Goal: Task Accomplishment & Management: Complete application form

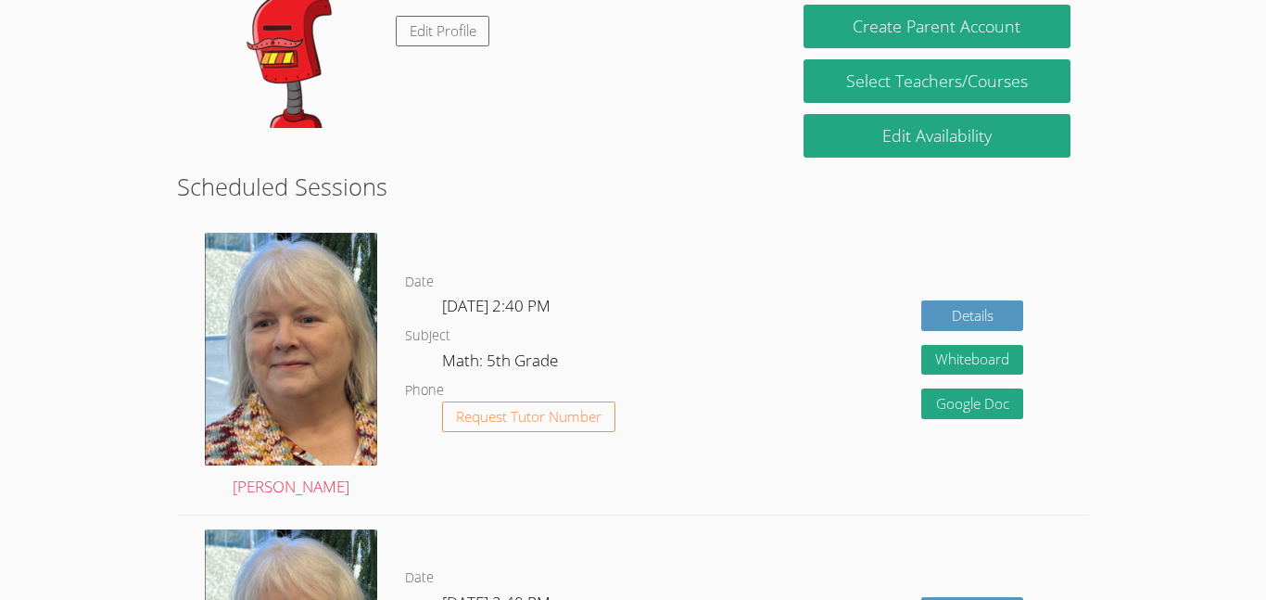
scroll to position [236, 0]
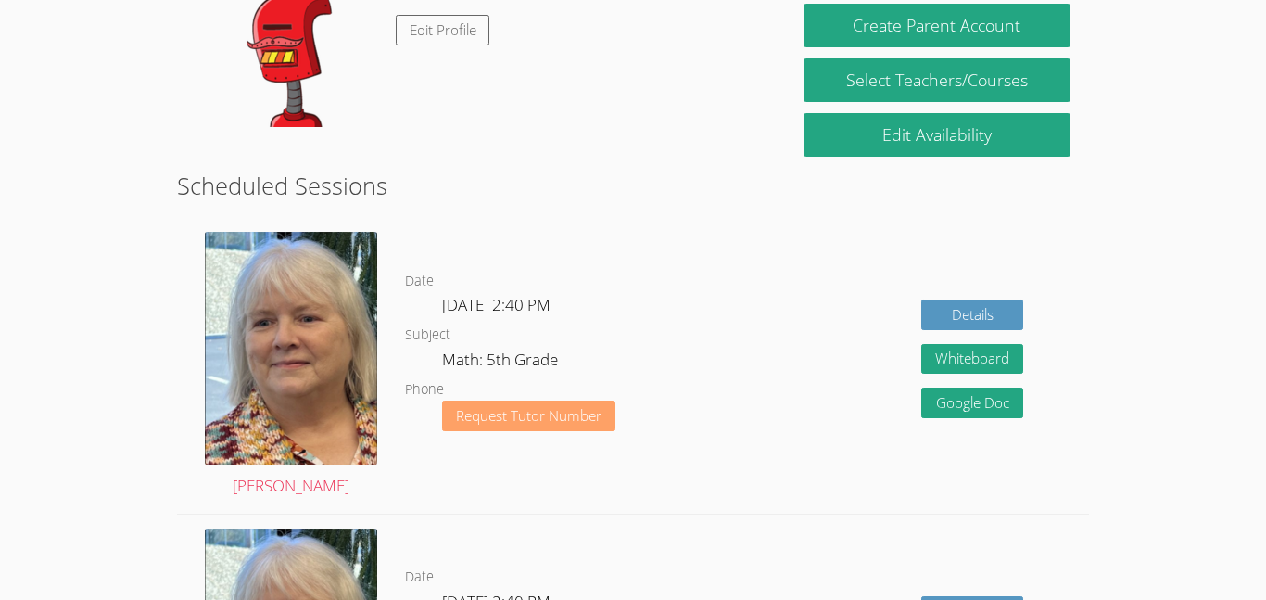
click at [539, 428] on button "Request Tutor Number" at bounding box center [528, 415] width 173 height 31
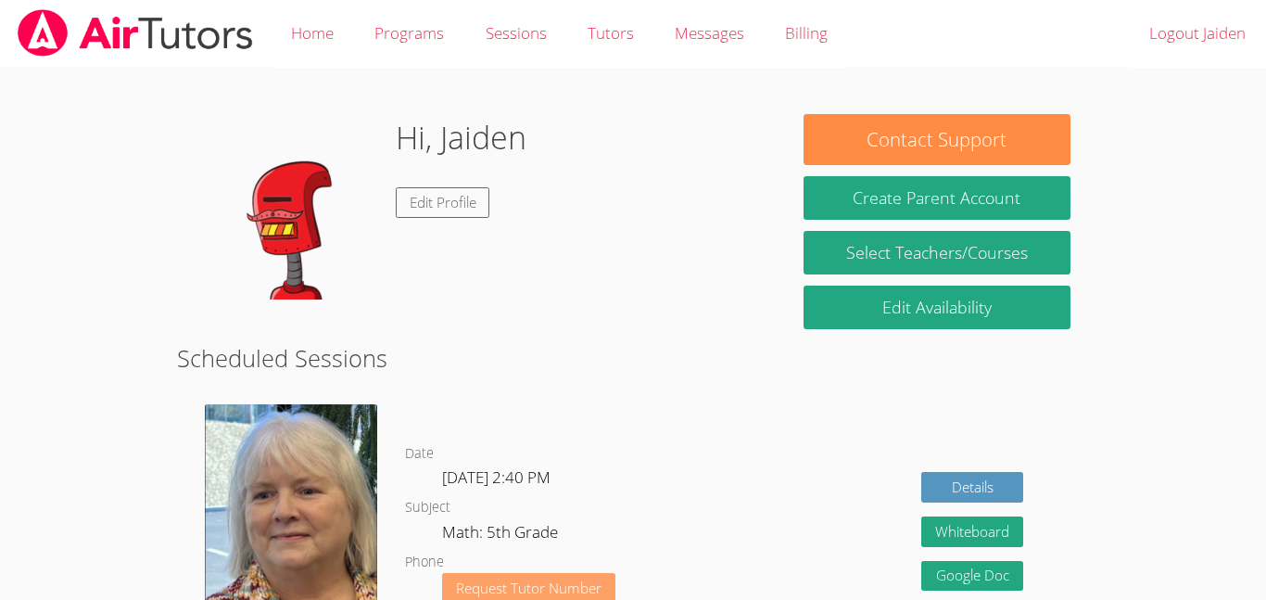
scroll to position [172, 0]
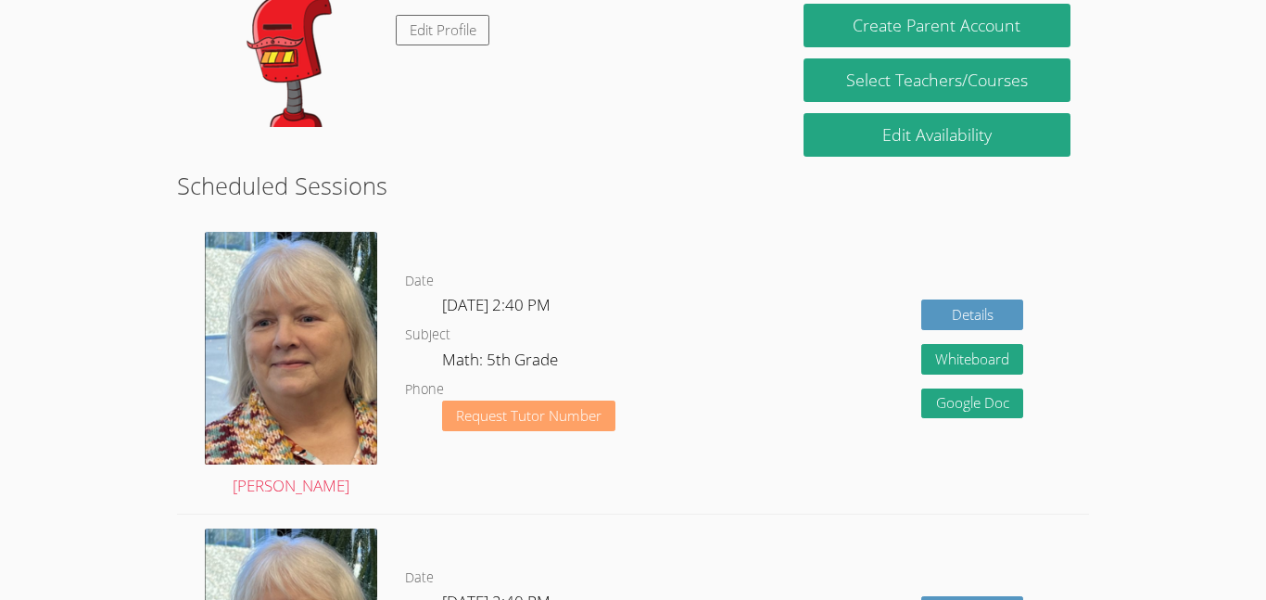
click at [542, 426] on button "Request Tutor Number" at bounding box center [528, 415] width 173 height 31
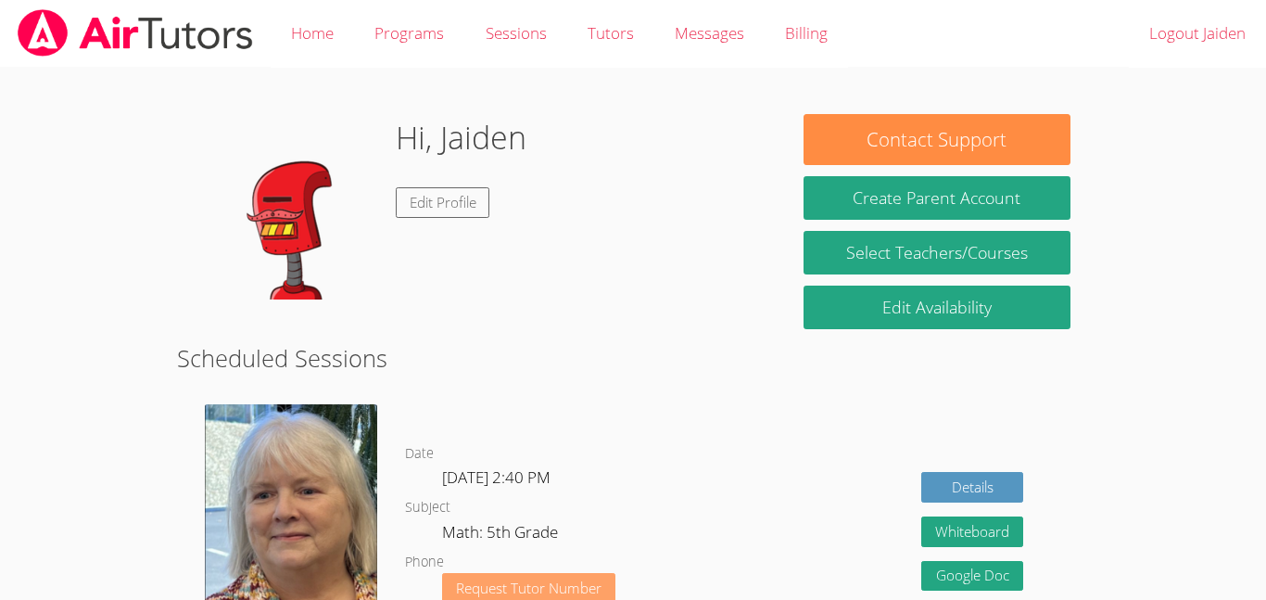
scroll to position [172, 0]
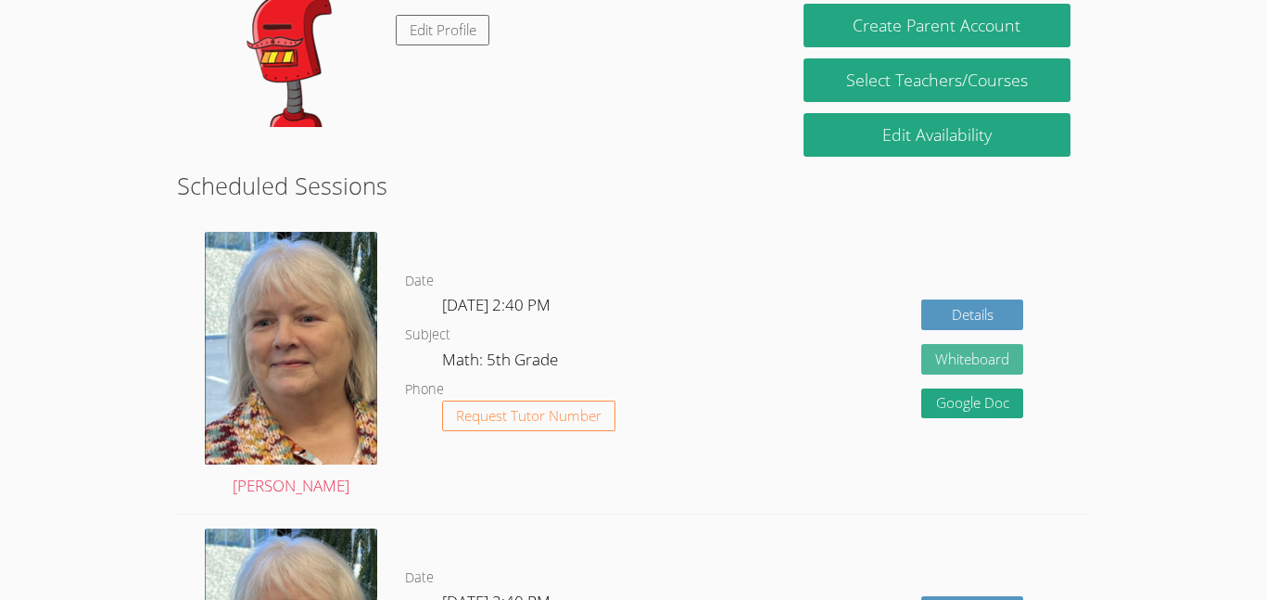
click at [943, 349] on button "Whiteboard" at bounding box center [972, 359] width 102 height 31
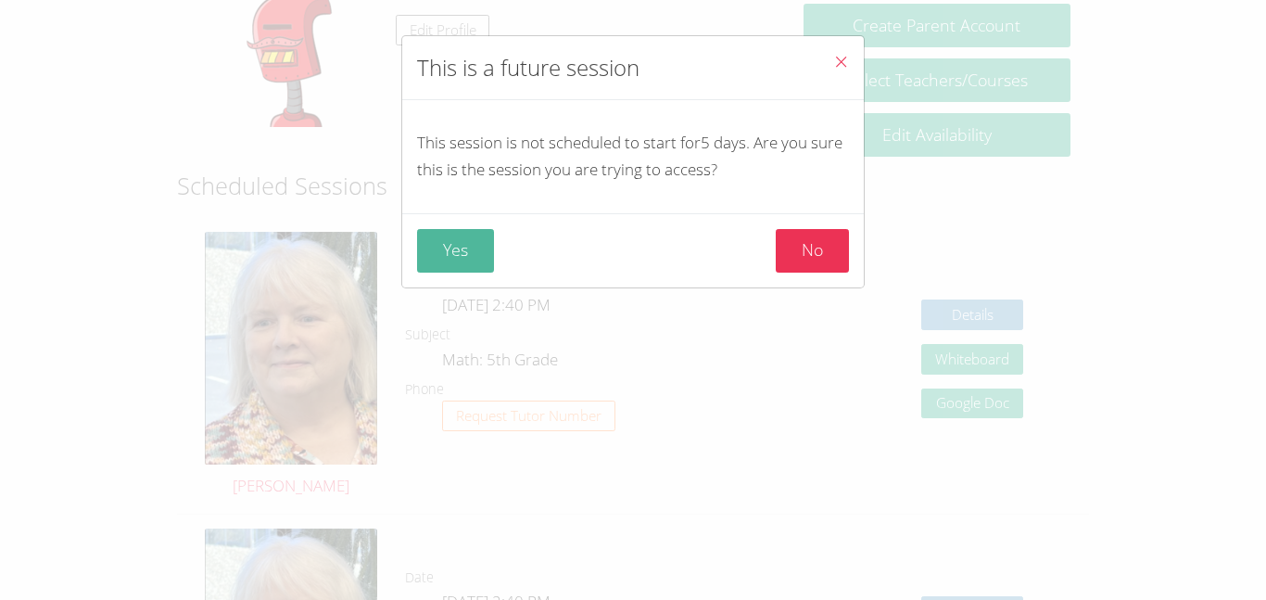
click at [453, 241] on button "Yes" at bounding box center [455, 251] width 77 height 44
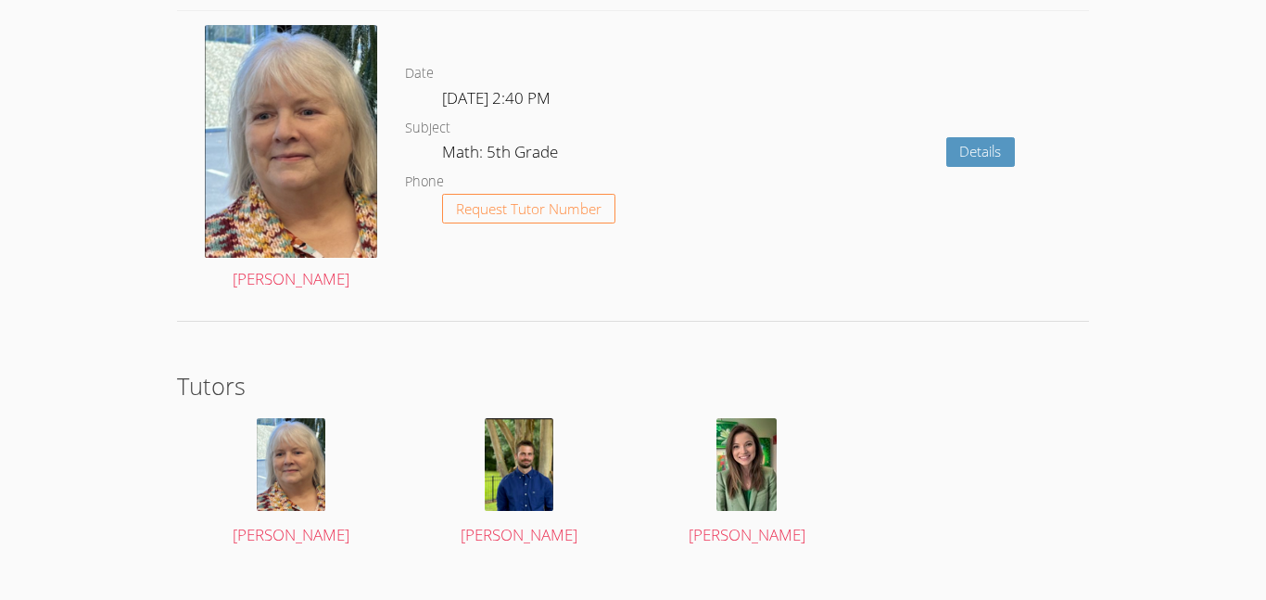
scroll to position [3082, 0]
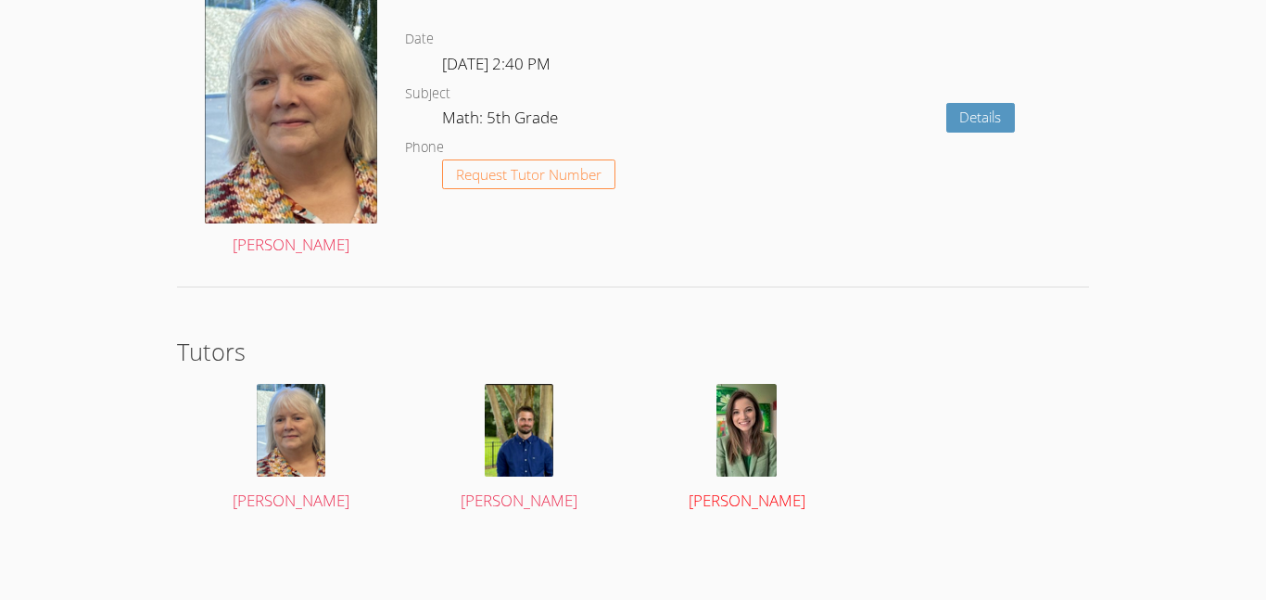
click at [773, 404] on img at bounding box center [746, 430] width 60 height 93
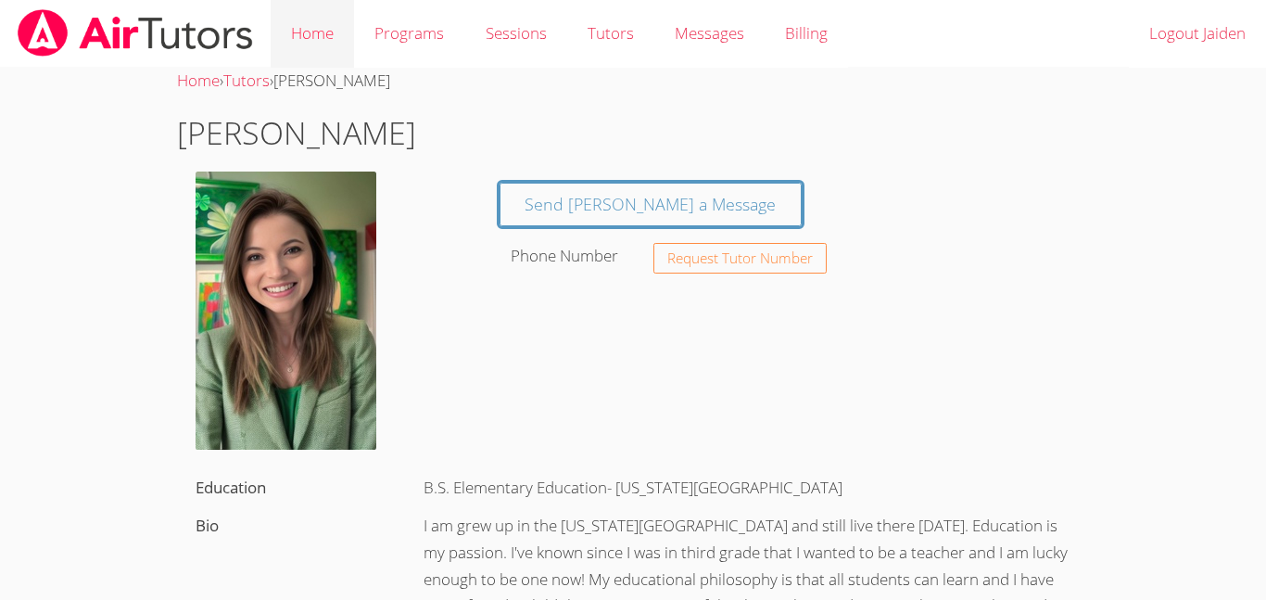
click at [335, 30] on link "Home" at bounding box center [312, 34] width 83 height 68
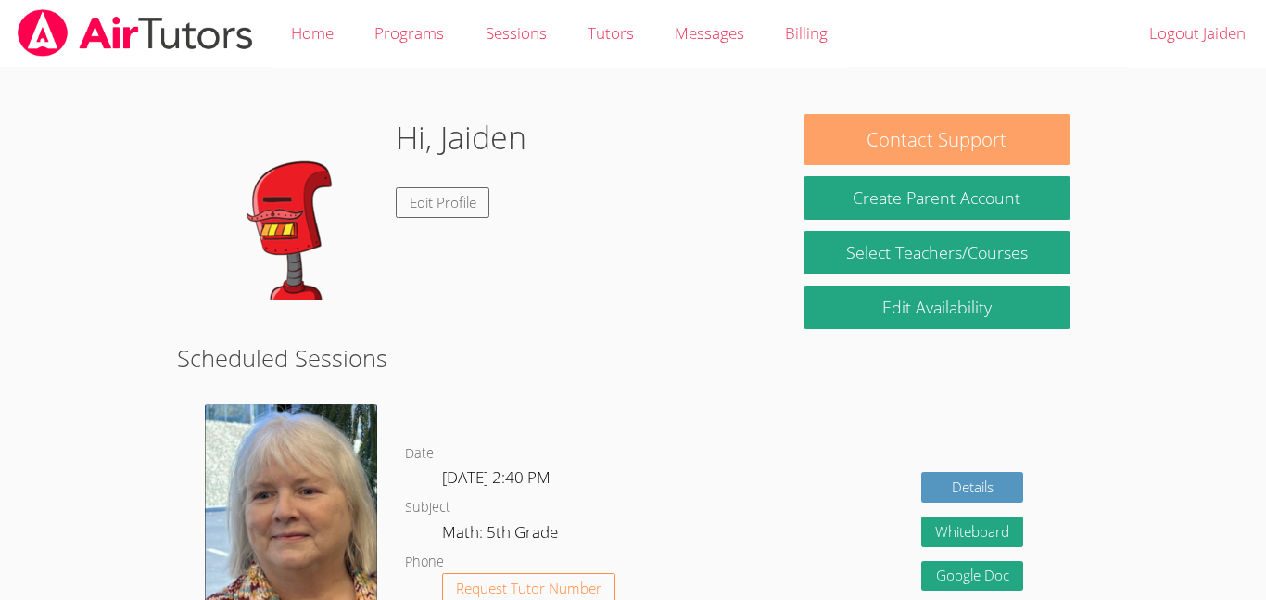
click at [905, 125] on button "Contact Support" at bounding box center [937, 139] width 267 height 51
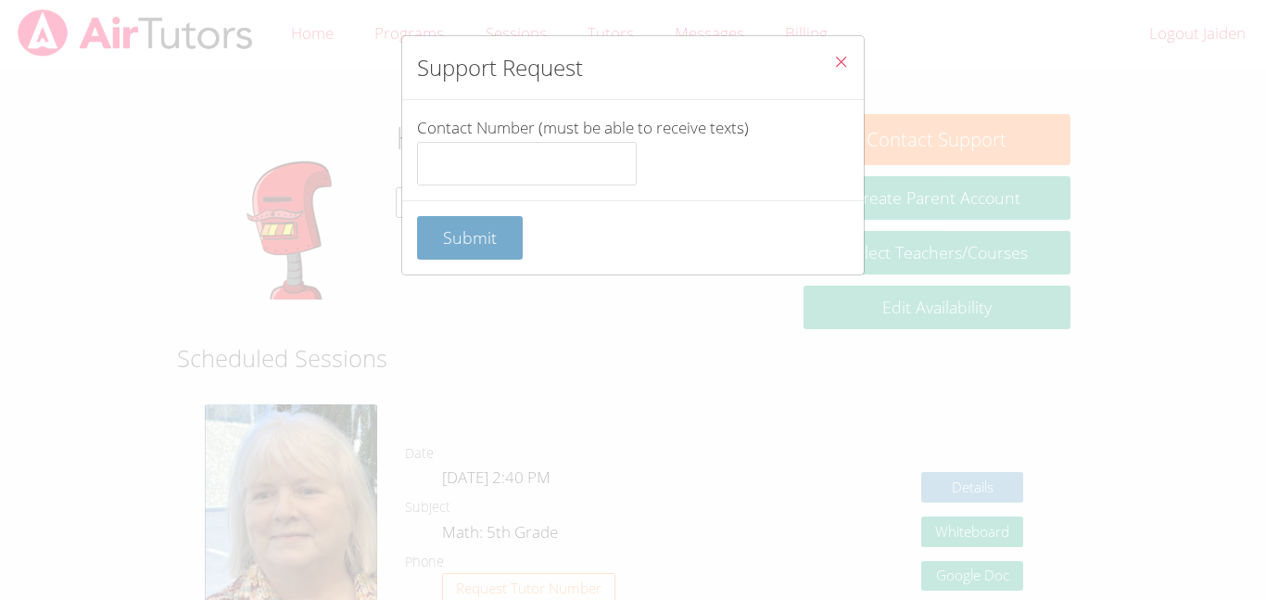
click at [480, 231] on span "Submit" at bounding box center [470, 237] width 54 height 22
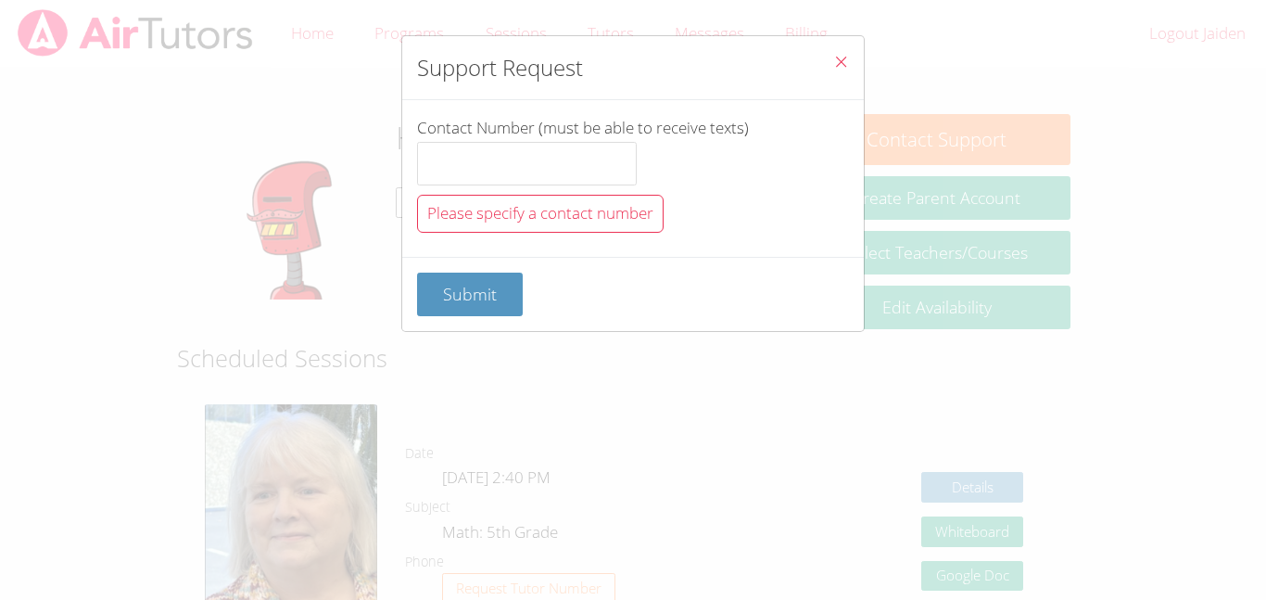
click at [833, 58] on icon "Close" at bounding box center [841, 62] width 16 height 16
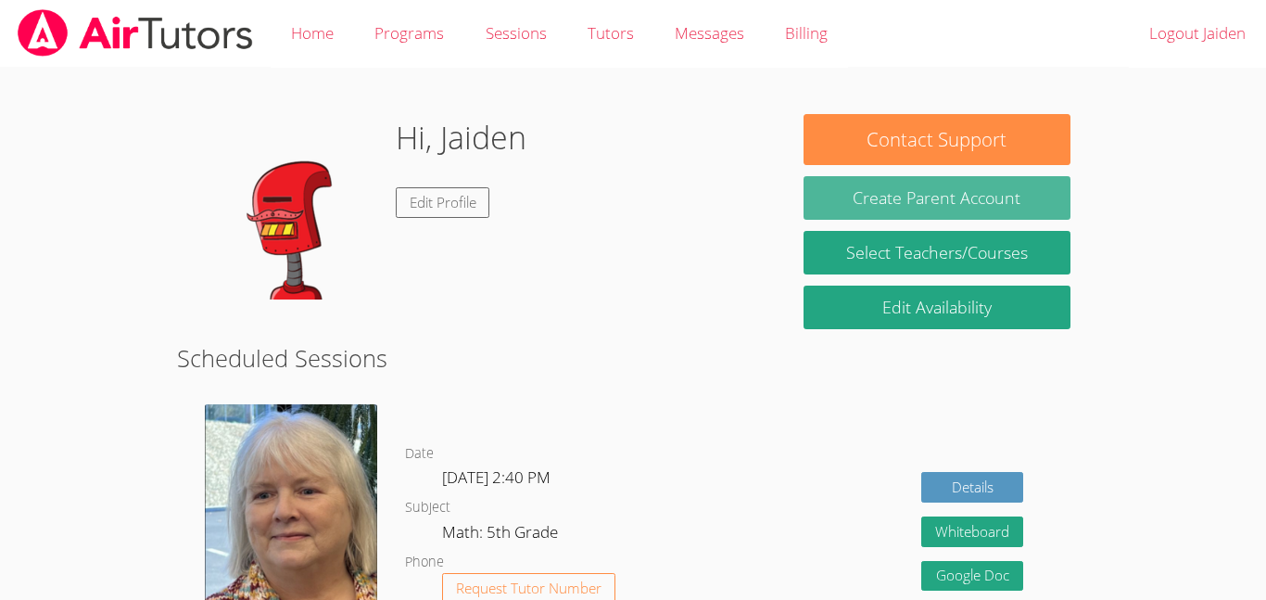
click at [897, 211] on button "Create Parent Account" at bounding box center [937, 198] width 267 height 44
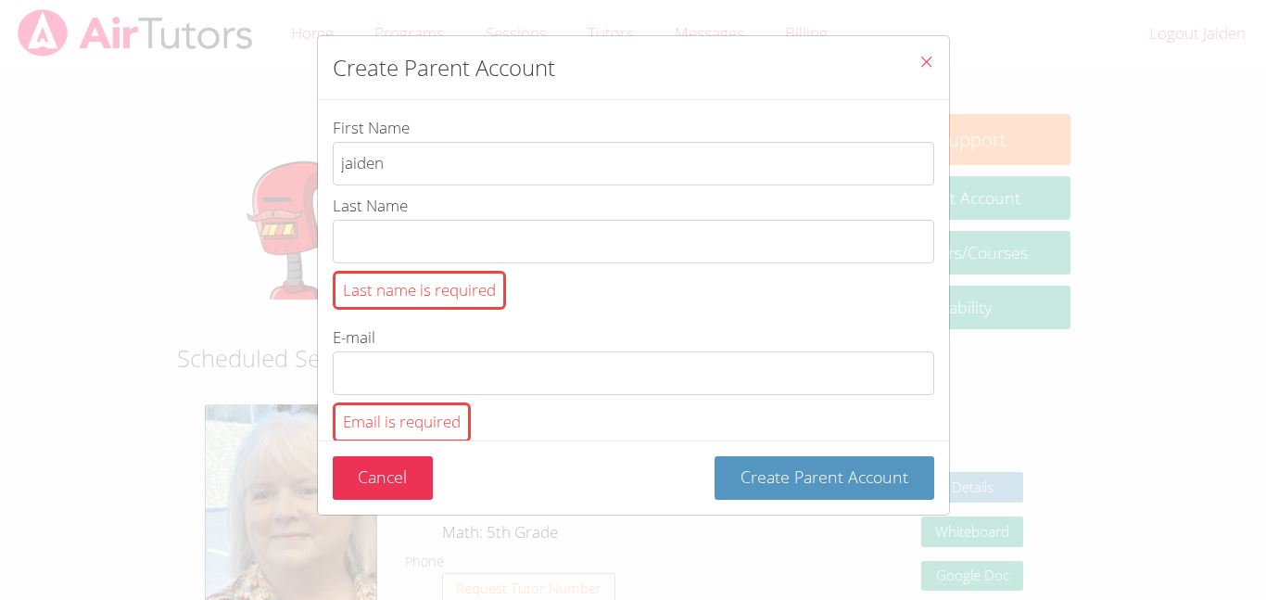
type input "jaiden"
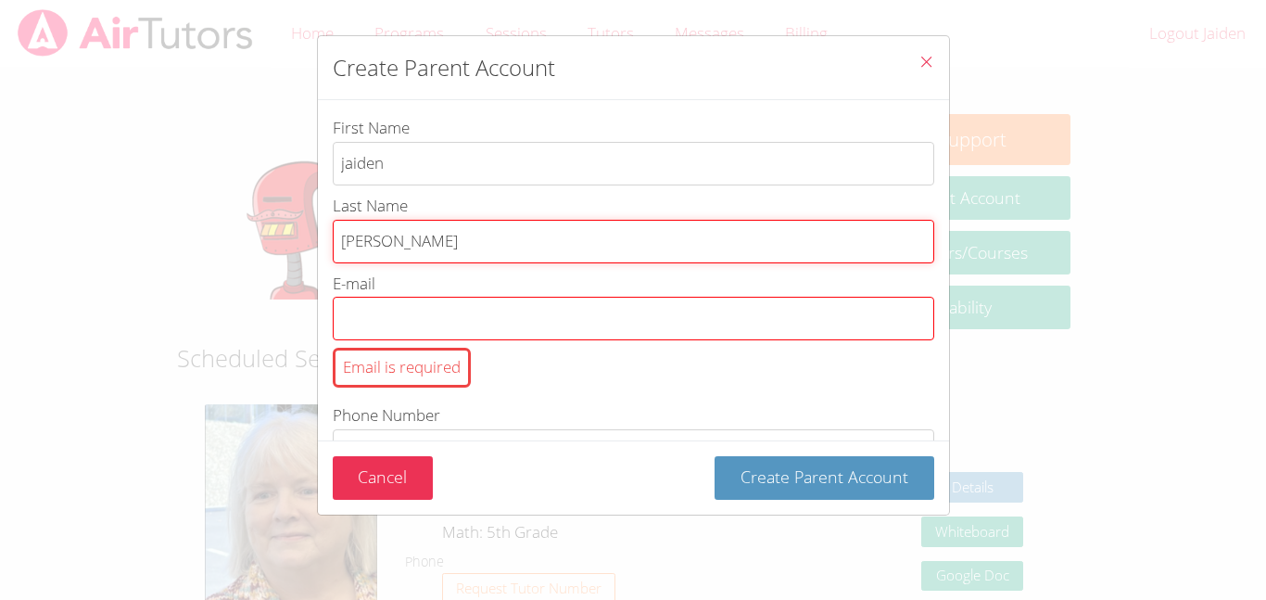
type input "[PERSON_NAME]"
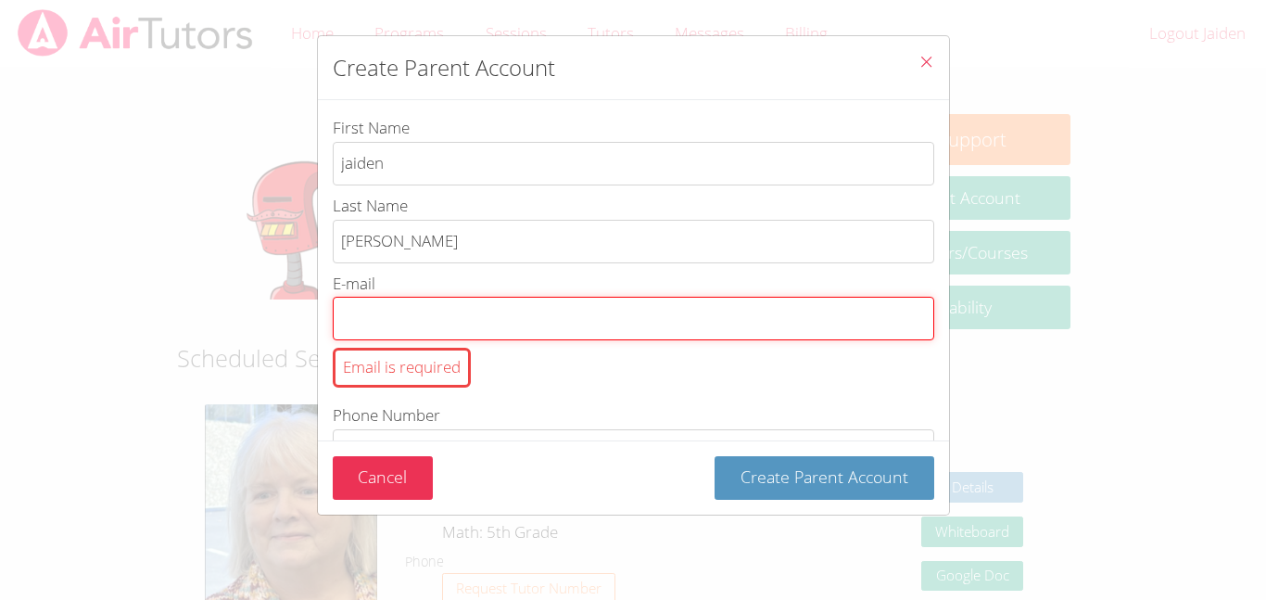
click at [511, 323] on input "E-mail Email is required" at bounding box center [633, 319] width 601 height 44
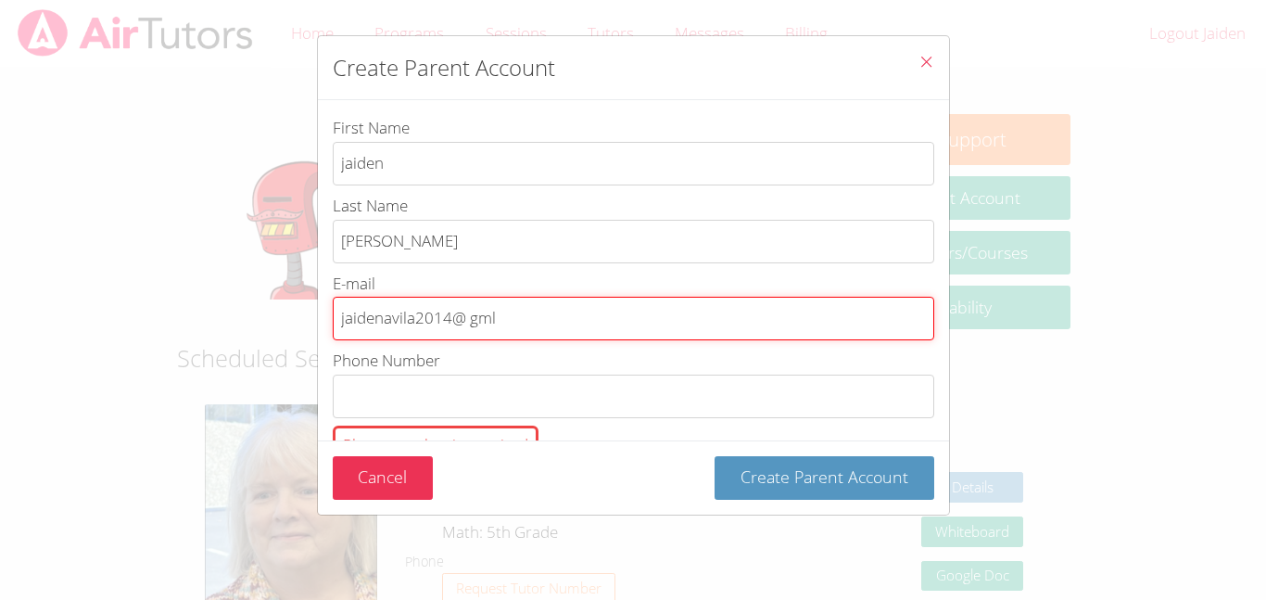
click at [511, 323] on input "jaidenavila2014@ gml" at bounding box center [633, 319] width 601 height 44
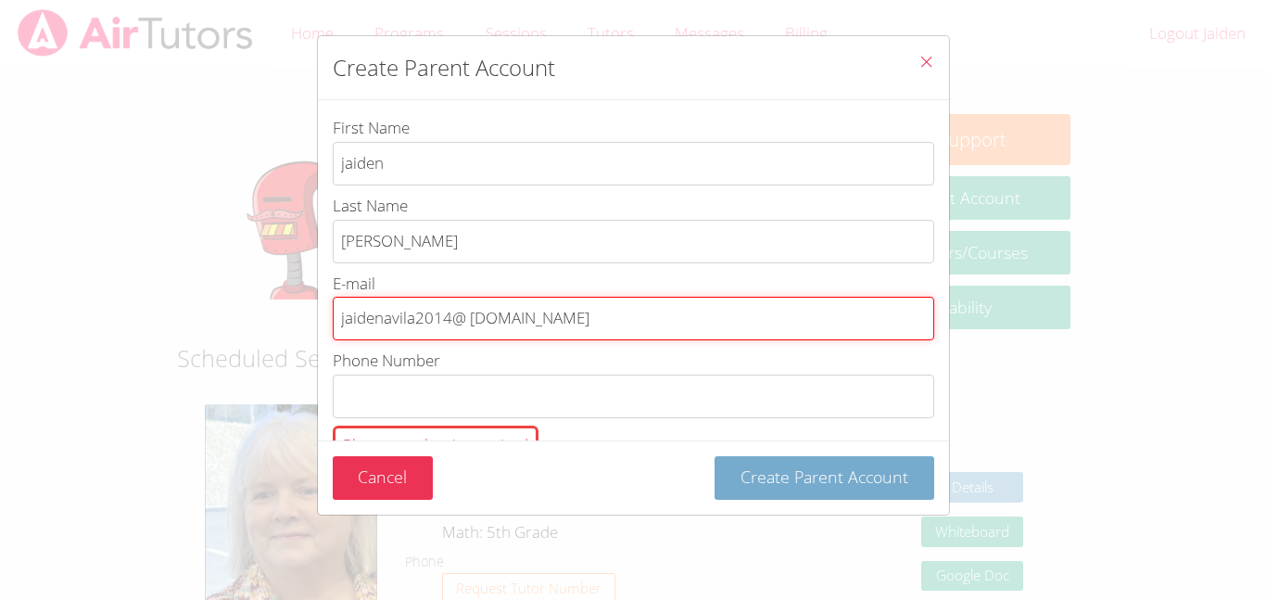
type input "jaidenavila2014@ [DOMAIN_NAME]"
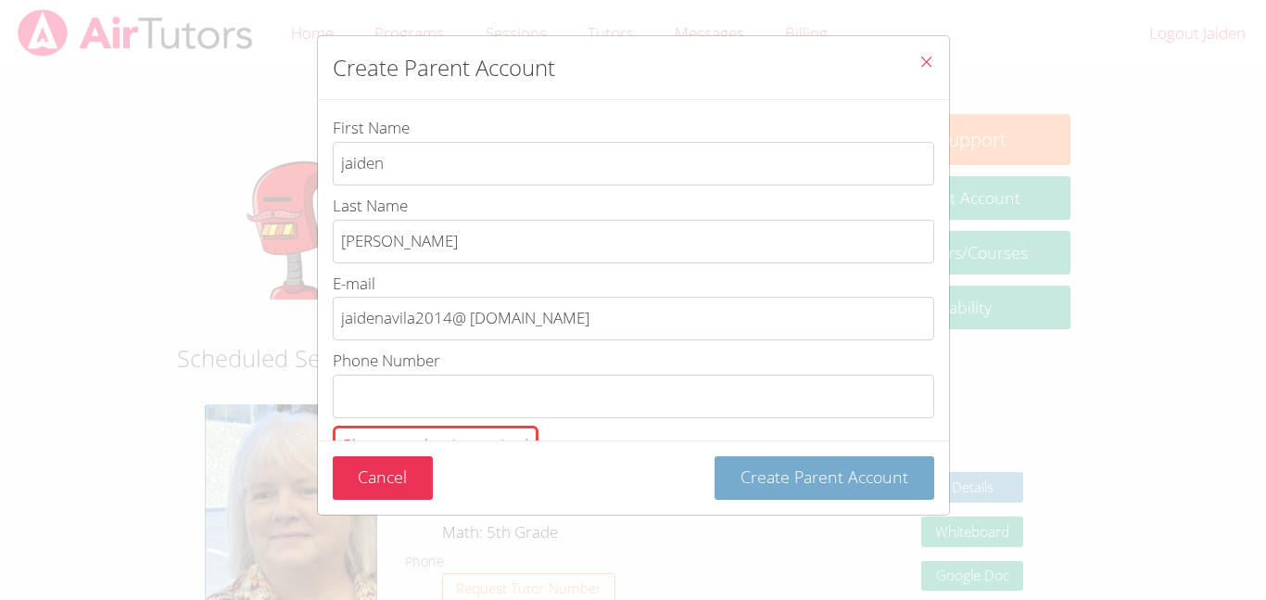
click at [769, 467] on span "Create Parent Account" at bounding box center [824, 476] width 168 height 22
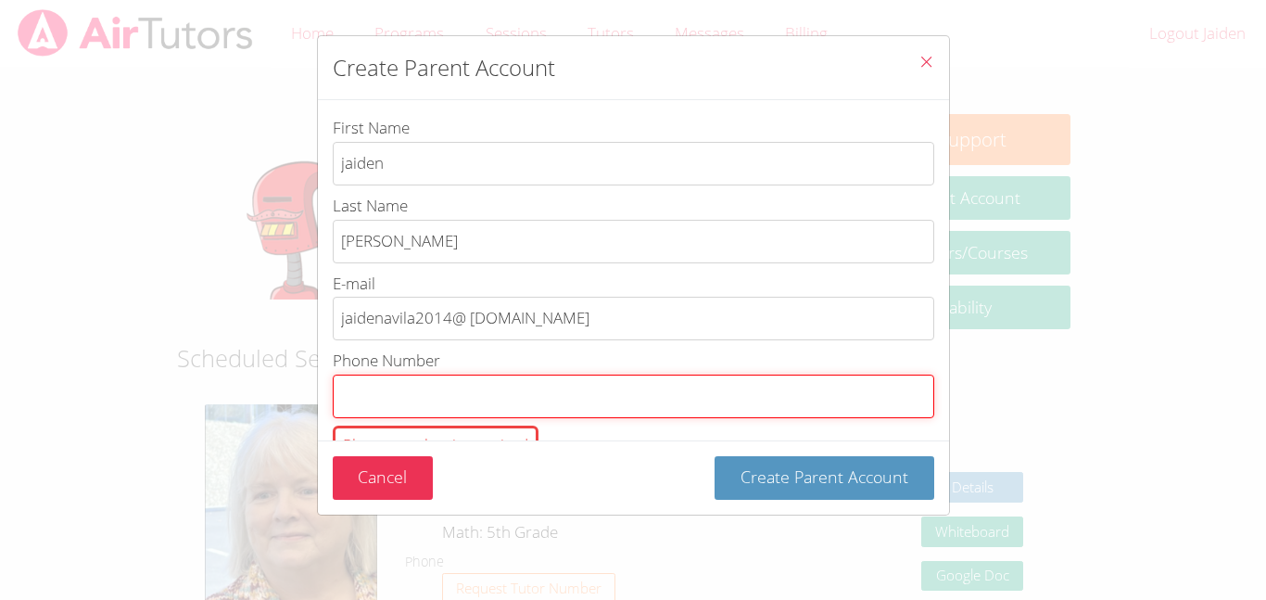
click at [683, 386] on input "Phone Number Phone number is required" at bounding box center [633, 396] width 601 height 44
type input "4325772726"
click at [715, 456] on button "Create Parent Account" at bounding box center [825, 478] width 220 height 44
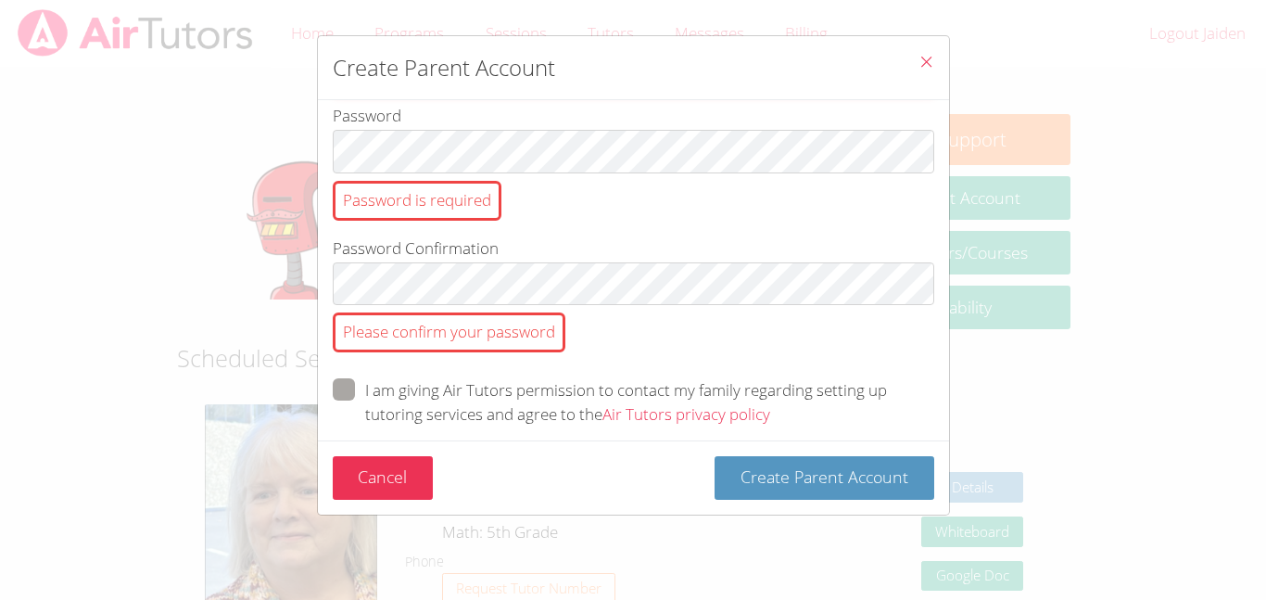
scroll to position [322, 0]
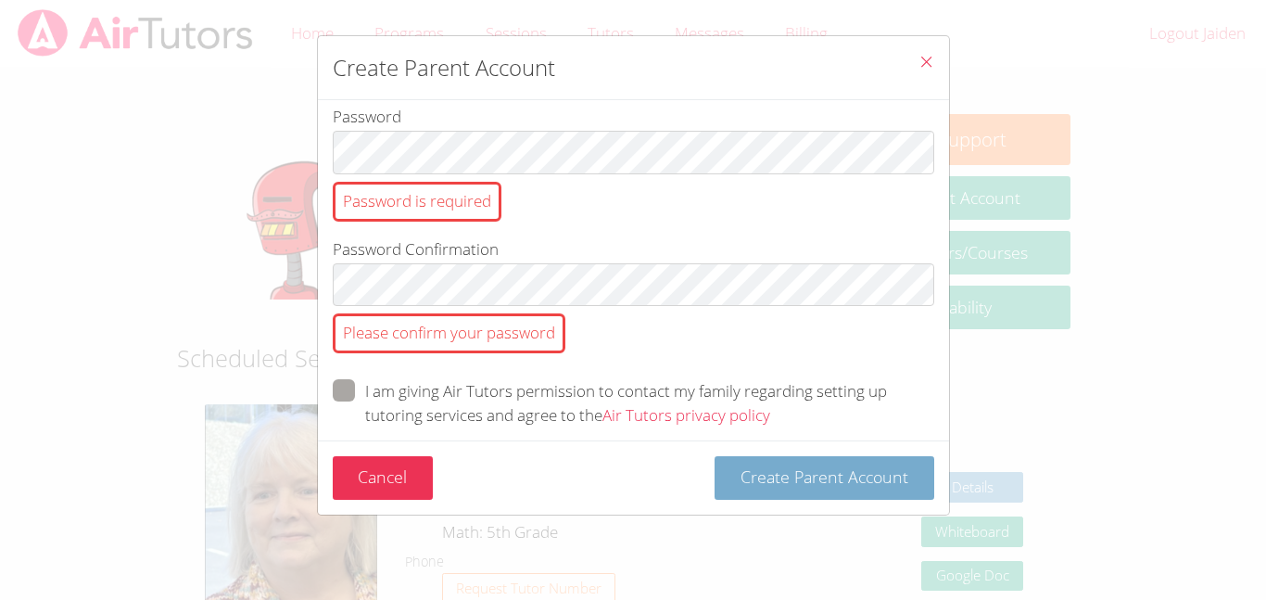
click at [827, 478] on span "Create Parent Account" at bounding box center [824, 476] width 168 height 22
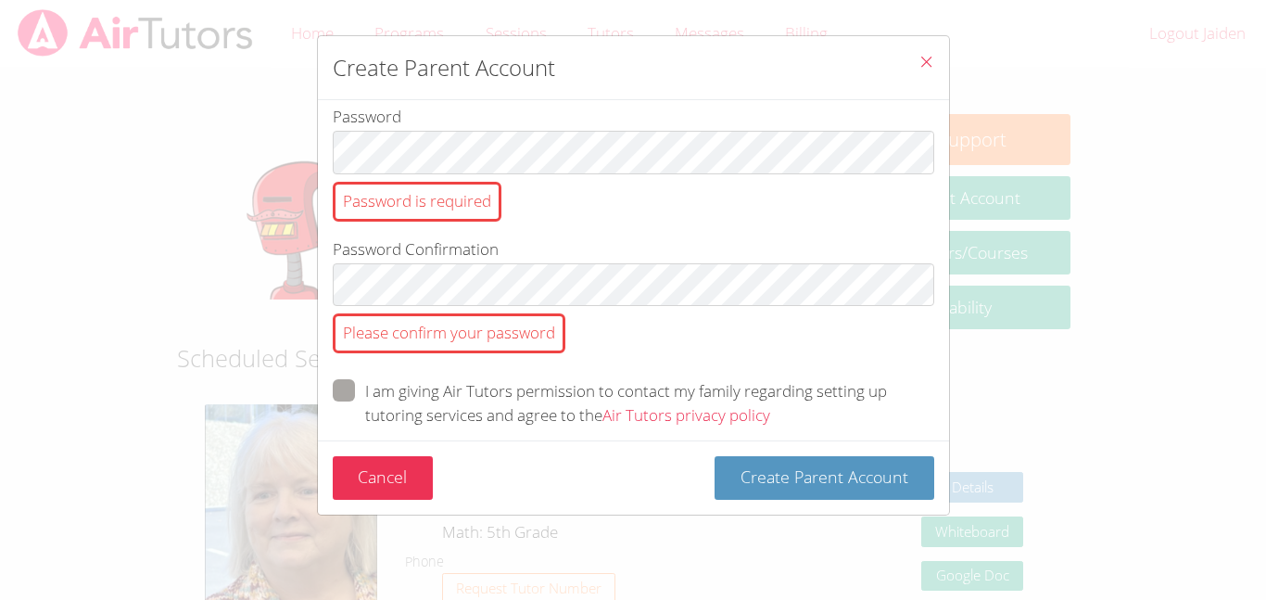
click at [472, 201] on div "Password is required" at bounding box center [417, 202] width 169 height 40
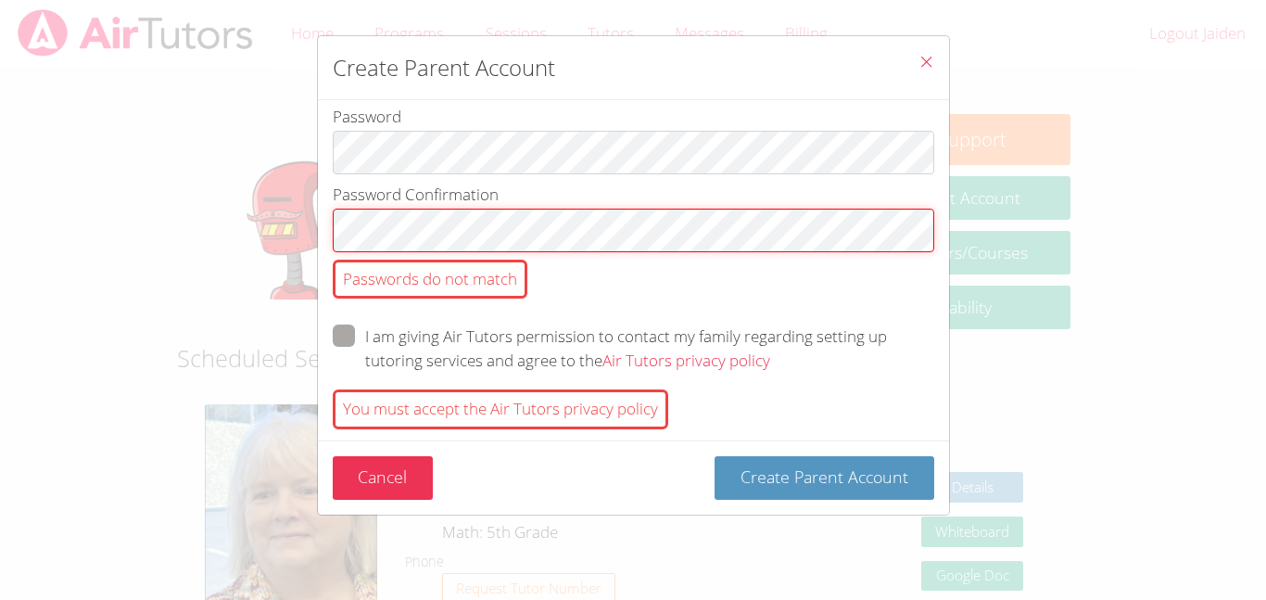
click at [715, 456] on button "Create Parent Account" at bounding box center [825, 478] width 220 height 44
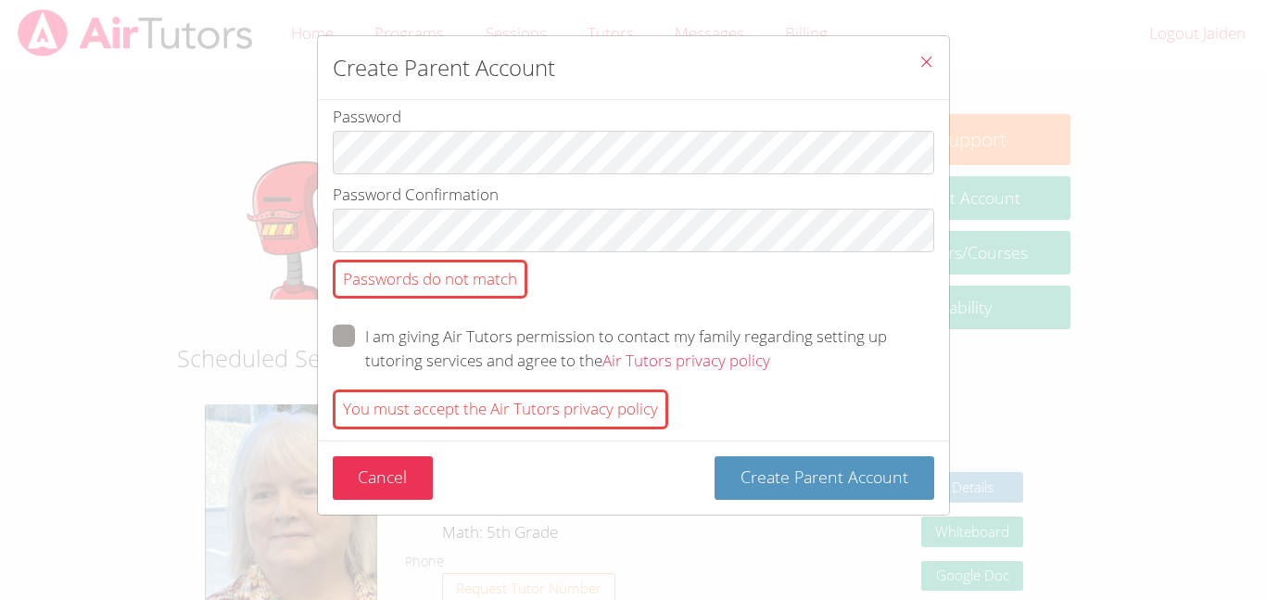
click at [326, 343] on div "First Name [PERSON_NAME] Last Name [PERSON_NAME] E-mail jaidenavila2014@ [DOMAI…" at bounding box center [633, 270] width 631 height 340
click at [770, 349] on span "btn solid green w-full" at bounding box center [770, 359] width 0 height 21
click at [770, 340] on input "I am giving Air Tutors permission to contact my family regarding setting up tut…" at bounding box center [778, 332] width 16 height 16
checkbox input "true"
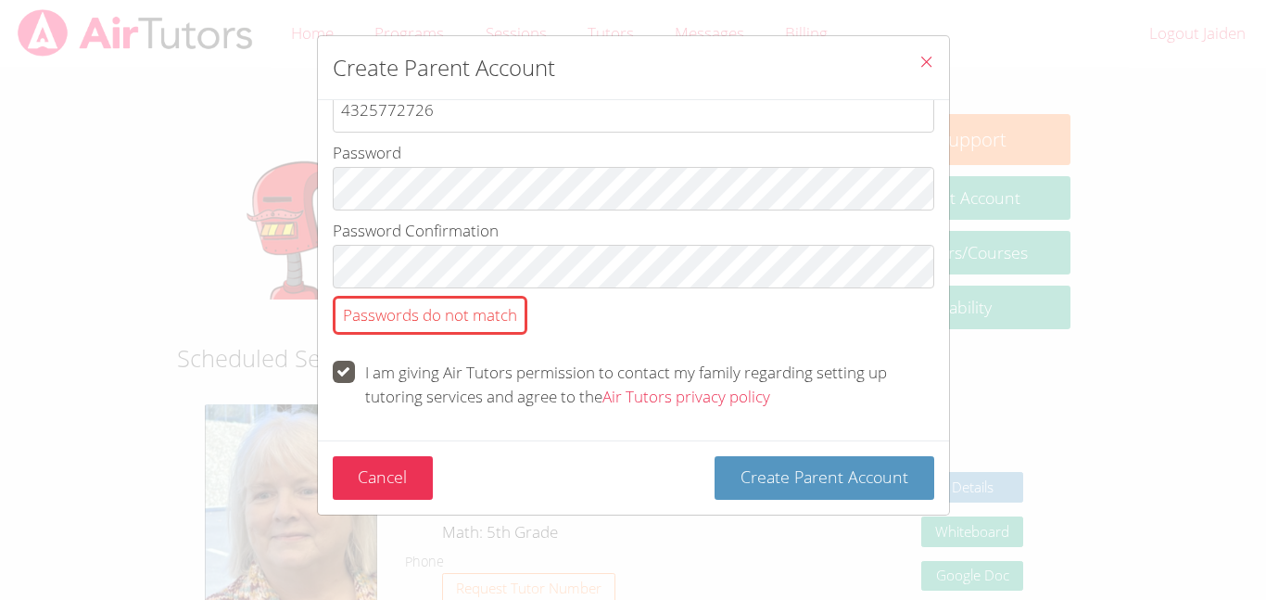
scroll to position [285, 0]
click at [753, 503] on div "Cancel Create Parent Account" at bounding box center [633, 477] width 631 height 74
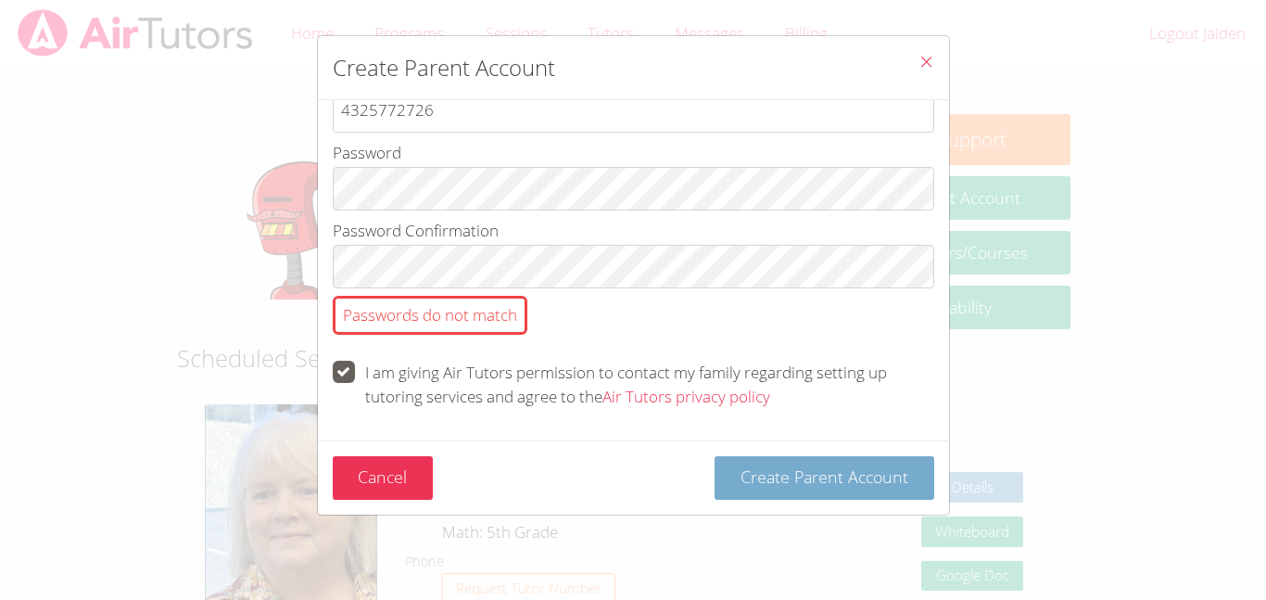
click at [751, 488] on button "Create Parent Account" at bounding box center [825, 478] width 220 height 44
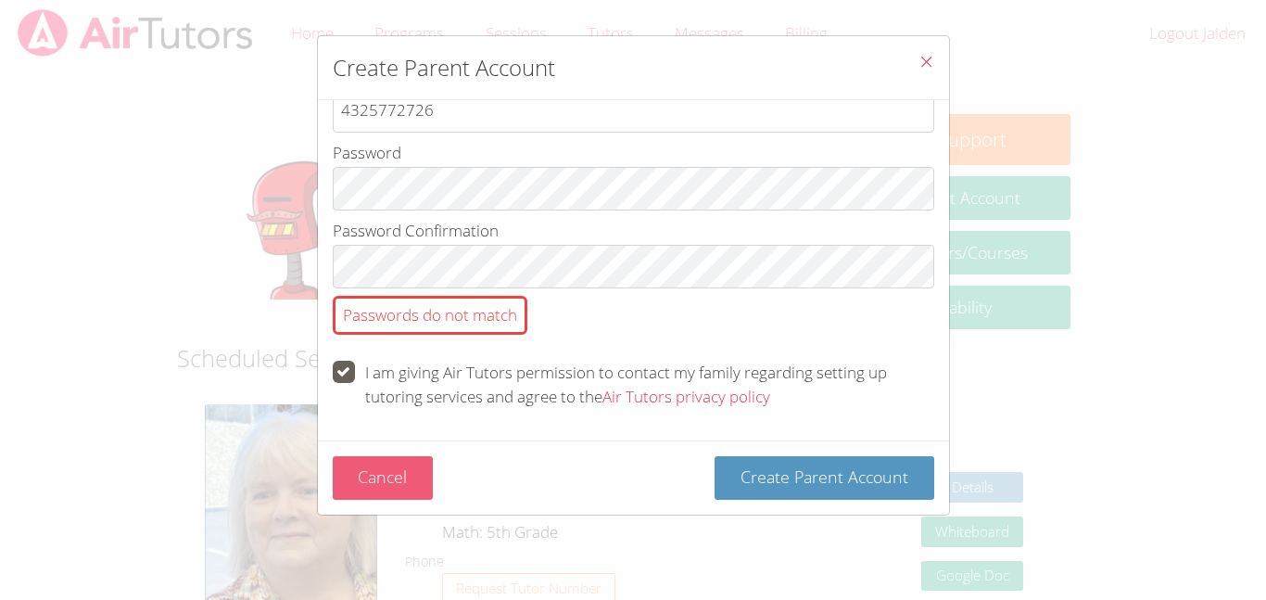
click at [343, 493] on button "Cancel" at bounding box center [383, 478] width 101 height 44
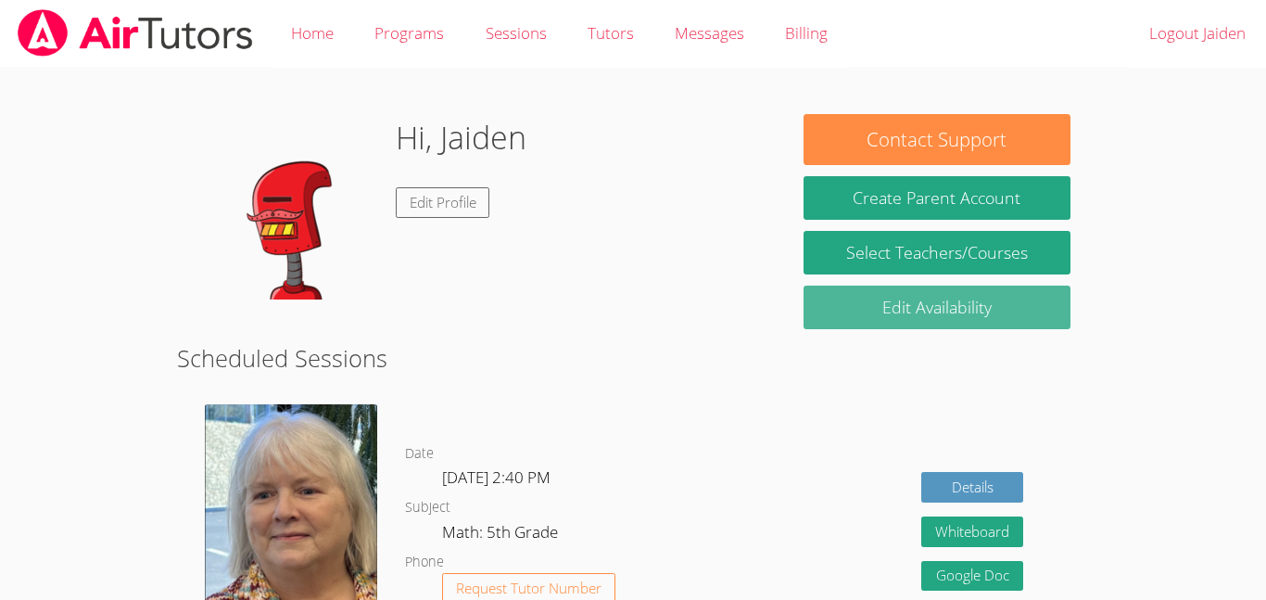
click at [985, 311] on link "Edit Availability" at bounding box center [937, 307] width 267 height 44
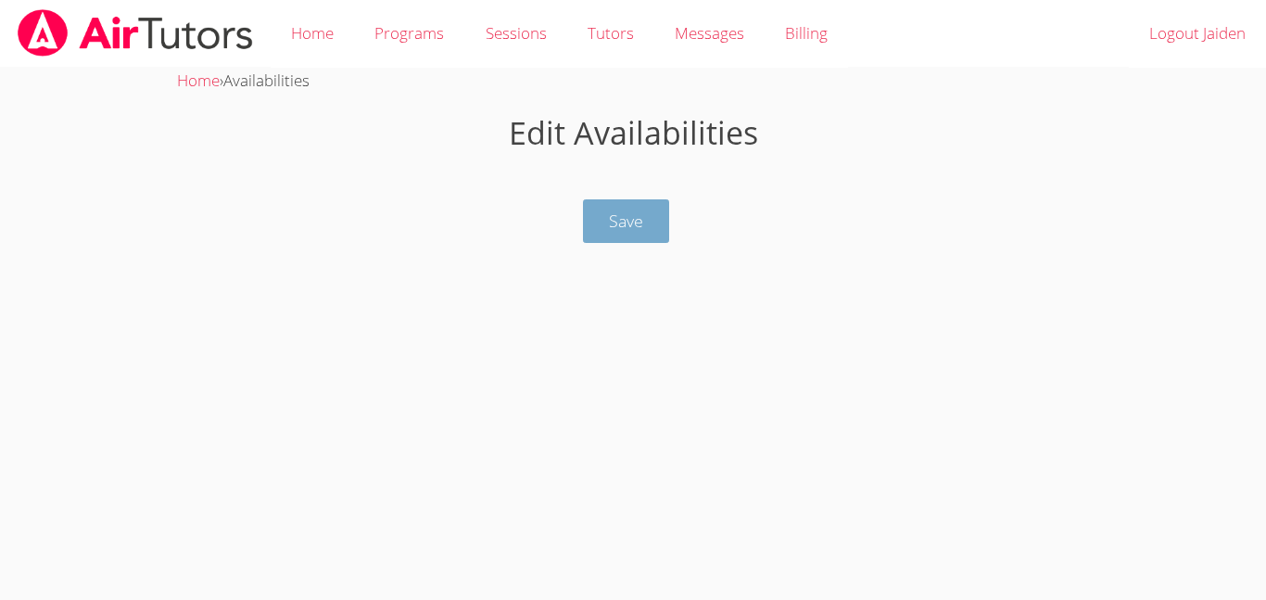
click at [643, 228] on button "Save" at bounding box center [626, 221] width 86 height 44
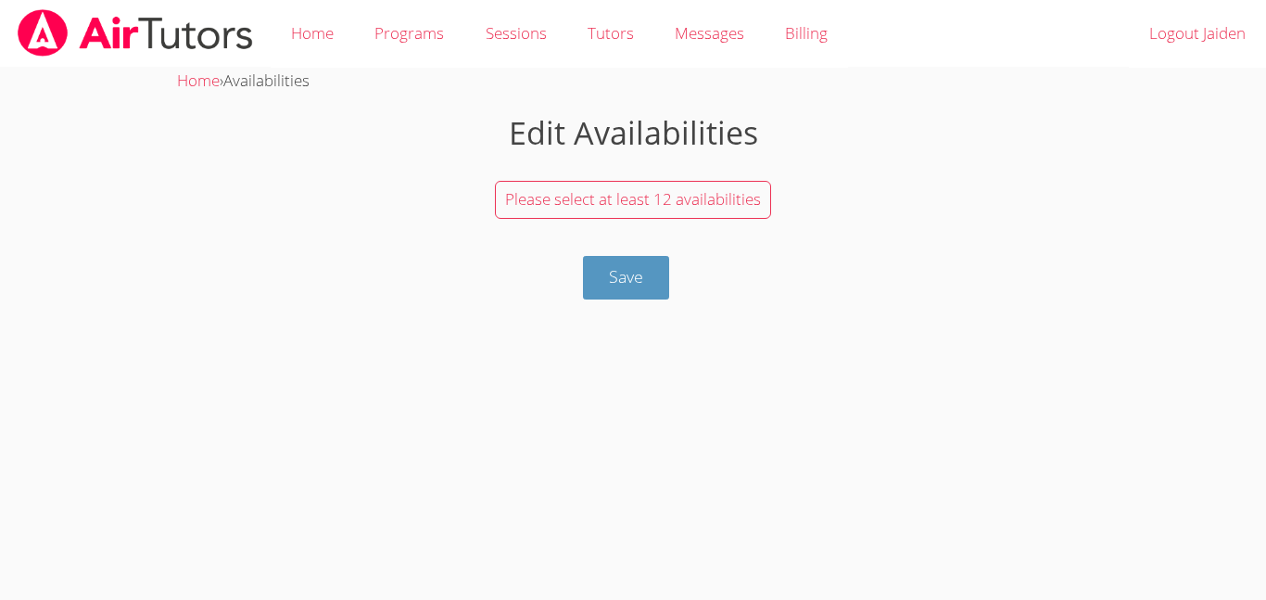
click at [639, 310] on body "Home Programs Sessions Tutors Messages Billing Logout Jaiden Home › Availabilit…" at bounding box center [633, 300] width 1266 height 600
click at [320, 36] on link "Home" at bounding box center [312, 34] width 83 height 68
